Goal: Information Seeking & Learning: Stay updated

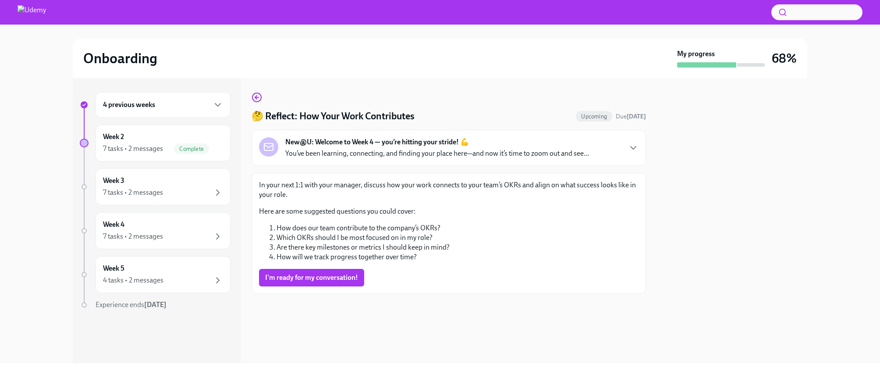
click at [359, 151] on p "You’ve been learning, connecting, and finding your place here—and now it’s time…" at bounding box center [437, 154] width 304 height 10
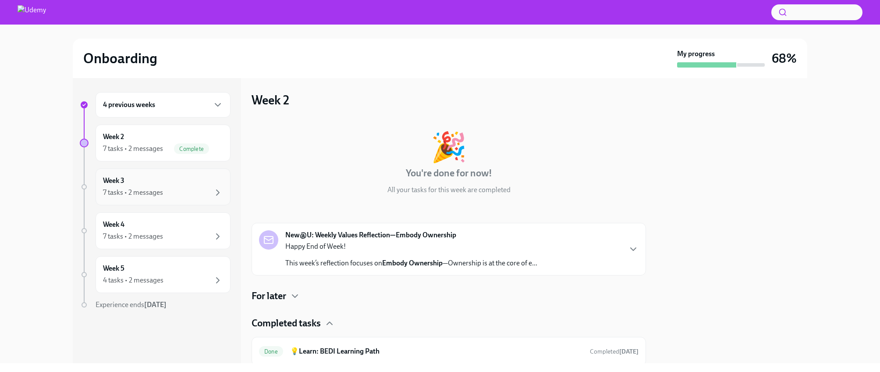
click at [170, 196] on div "7 tasks • 2 messages" at bounding box center [163, 192] width 120 height 11
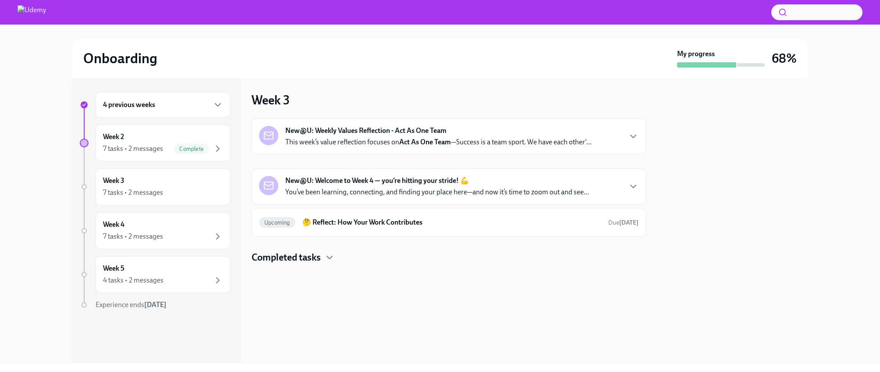
click at [310, 182] on strong "New@U: Welcome to Week 4 — you’re hitting your stride! 💪" at bounding box center [377, 181] width 184 height 10
